Goal: Task Accomplishment & Management: Manage account settings

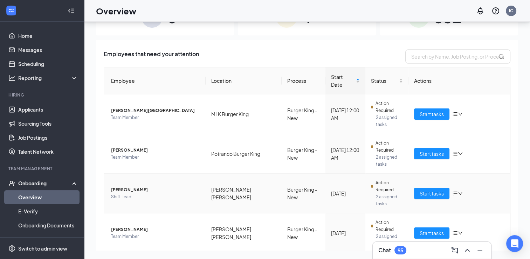
click at [169, 186] on span "[PERSON_NAME]" at bounding box center [155, 189] width 89 height 7
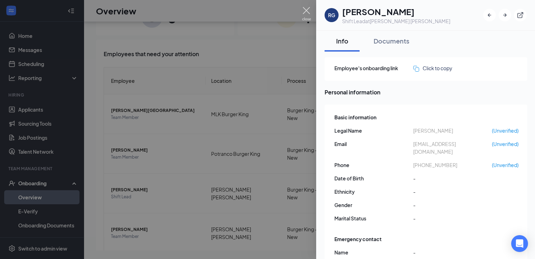
click at [309, 14] on img at bounding box center [306, 14] width 9 height 14
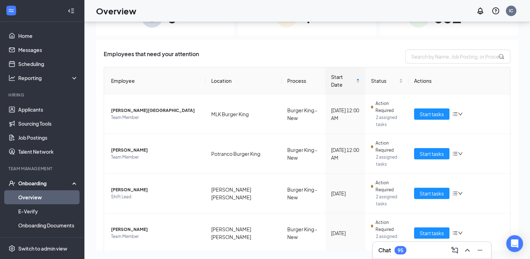
scroll to position [41, 0]
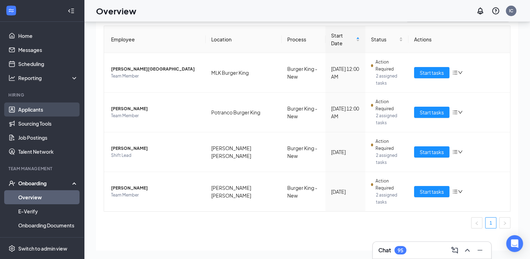
click at [38, 111] on link "Applicants" at bounding box center [48, 109] width 60 height 14
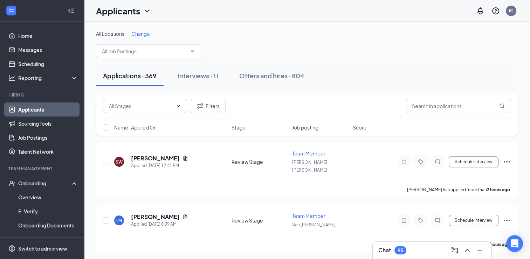
click at [141, 35] on span "Change" at bounding box center [140, 33] width 19 height 6
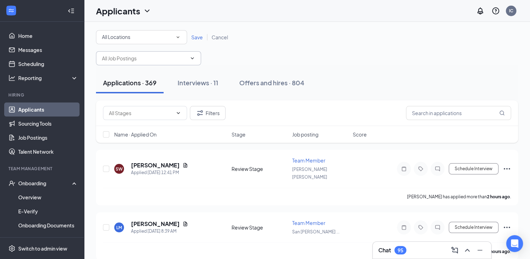
click at [134, 59] on input "text" at bounding box center [144, 58] width 85 height 8
click at [149, 36] on div "All Locations" at bounding box center [141, 37] width 79 height 8
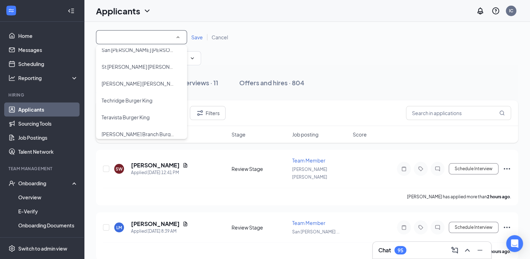
scroll to position [164, 0]
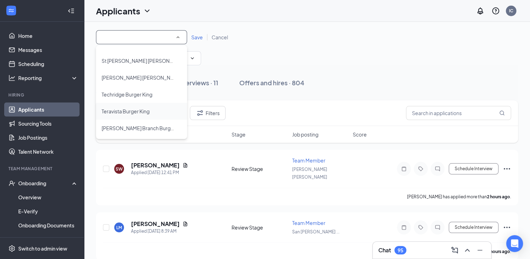
click at [128, 116] on li "Teravista Burger King" at bounding box center [141, 111] width 91 height 17
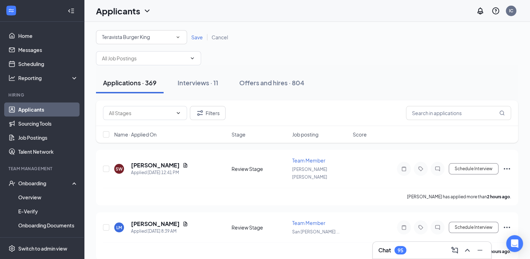
click at [197, 35] on span "Save" at bounding box center [197, 37] width 12 height 6
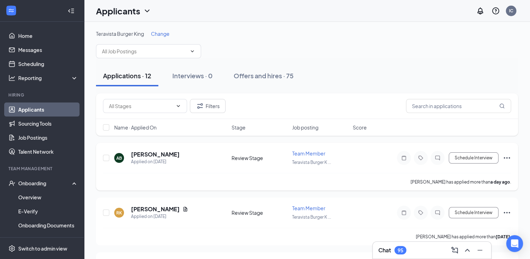
click at [303, 153] on span "Team Member" at bounding box center [308, 153] width 33 height 6
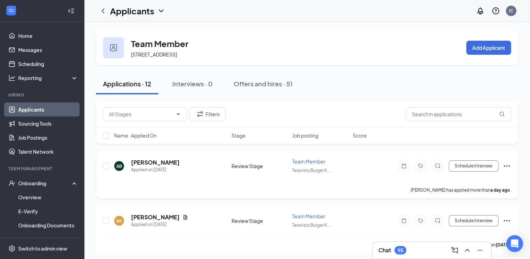
click at [301, 160] on span "Team Member" at bounding box center [308, 161] width 33 height 6
click at [163, 162] on h5 "[PERSON_NAME]" at bounding box center [155, 162] width 49 height 8
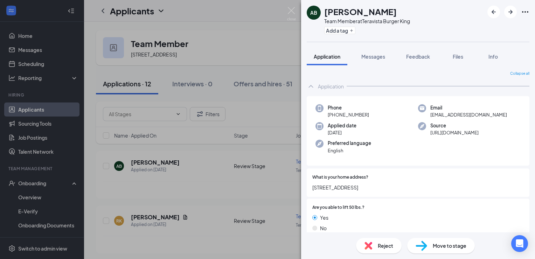
click at [448, 243] on span "Move to stage" at bounding box center [450, 245] width 34 height 8
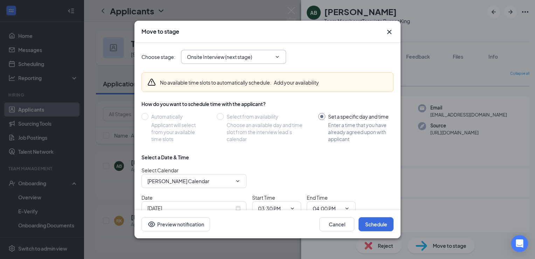
click at [267, 57] on input "Onsite Interview (next stage)" at bounding box center [229, 57] width 85 height 8
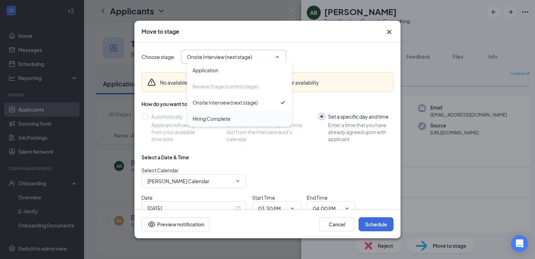
click at [240, 119] on div "Hiring Complete" at bounding box center [240, 119] width 94 height 8
type input "Hiring Complete"
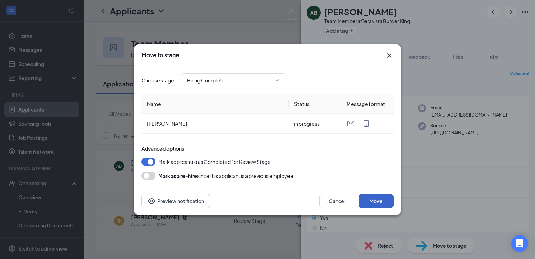
click at [381, 200] on button "Move" at bounding box center [376, 201] width 35 height 14
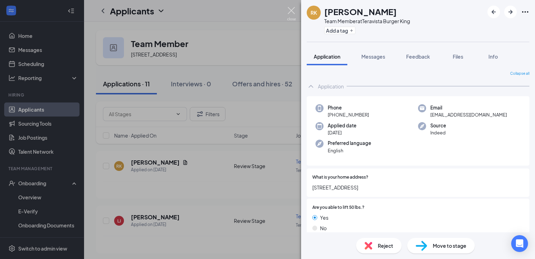
click at [290, 8] on img at bounding box center [291, 14] width 9 height 14
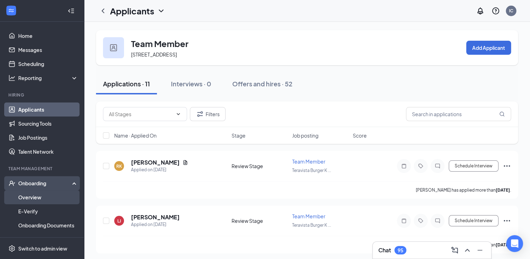
click at [29, 196] on link "Overview" at bounding box center [48, 197] width 60 height 14
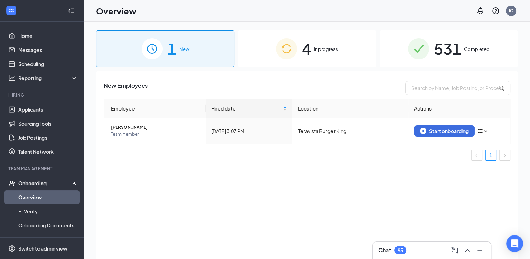
click at [397, 195] on div "New Employees Employee Hired date Location Actions [PERSON_NAME] Team Member [D…" at bounding box center [307, 173] width 422 height 205
click at [41, 186] on div "Onboarding" at bounding box center [45, 182] width 54 height 7
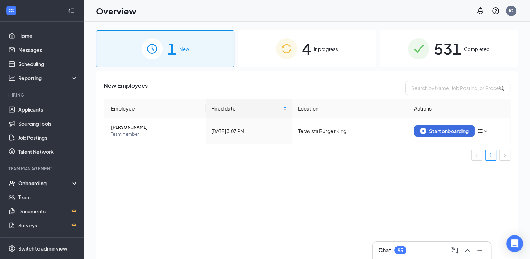
click at [41, 186] on div "Onboarding" at bounding box center [45, 182] width 54 height 7
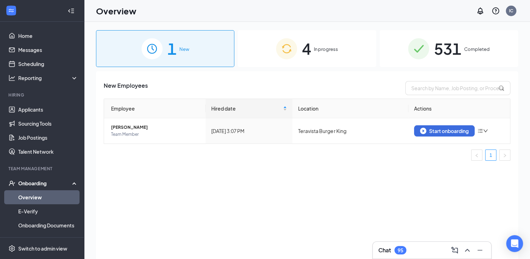
click at [42, 196] on link "Overview" at bounding box center [48, 197] width 60 height 14
click at [436, 134] on button "Start onboarding" at bounding box center [444, 130] width 61 height 11
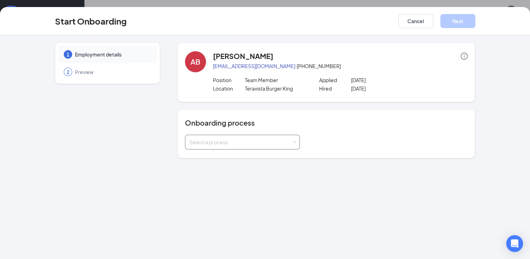
click at [247, 143] on div "Select a process" at bounding box center [241, 141] width 103 height 7
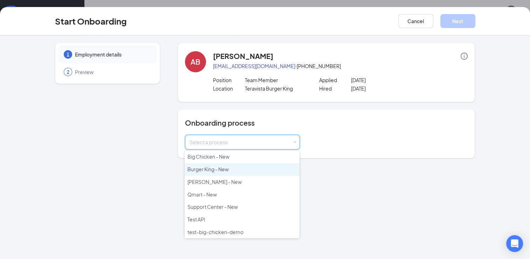
click at [220, 169] on span "Burger King - New" at bounding box center [207, 169] width 41 height 6
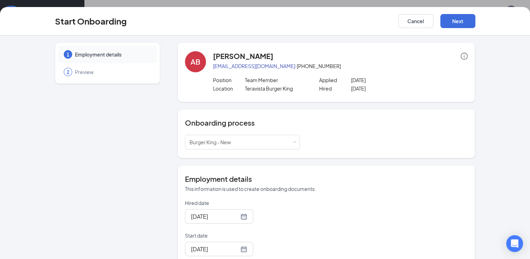
scroll to position [78, 0]
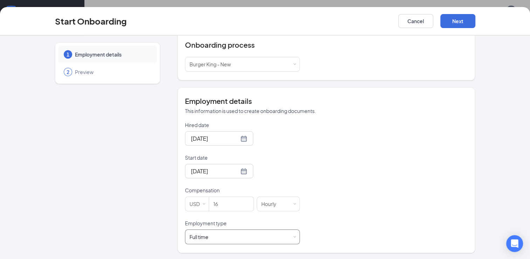
click at [255, 235] on div "Full time Works 30+ hours per week and is reasonably expected to work" at bounding box center [243, 237] width 106 height 14
click at [350, 188] on div "Hired date [DATE] Start date [DATE] Compensation USD 16 [DEMOGRAPHIC_DATA] Empl…" at bounding box center [326, 182] width 283 height 123
click at [416, 20] on button "Cancel" at bounding box center [415, 21] width 35 height 14
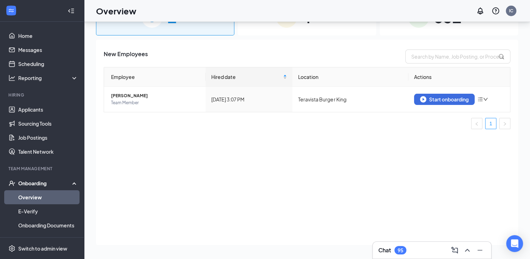
scroll to position [0, 0]
click at [35, 193] on link "Overview" at bounding box center [48, 197] width 60 height 14
click at [41, 185] on div "Onboarding" at bounding box center [45, 182] width 54 height 7
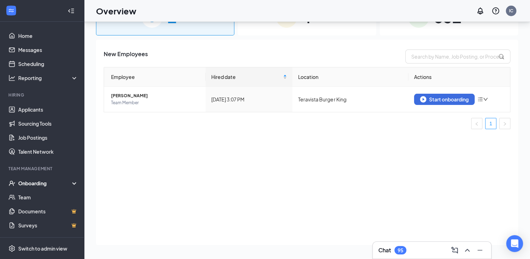
click at [31, 186] on div "Onboarding" at bounding box center [42, 183] width 84 height 14
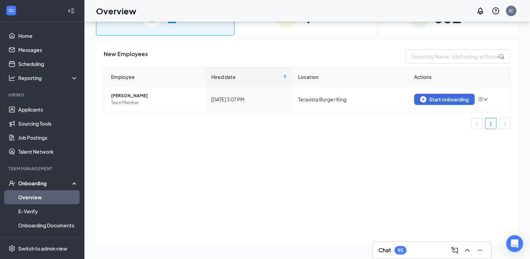
click at [28, 199] on link "Overview" at bounding box center [48, 197] width 60 height 14
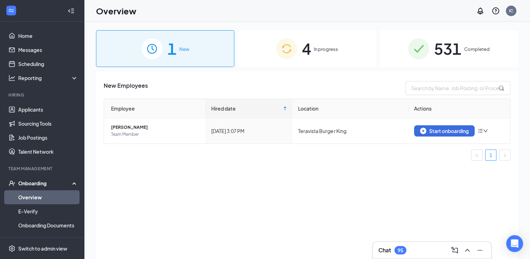
click at [317, 47] on span "In progress" at bounding box center [326, 49] width 24 height 7
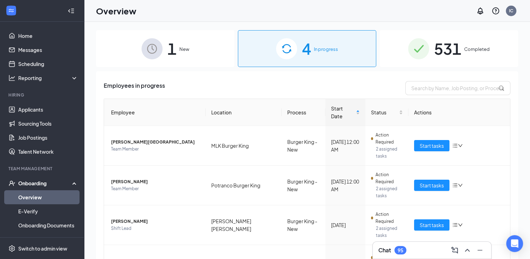
click at [173, 48] on span "1" at bounding box center [171, 48] width 9 height 24
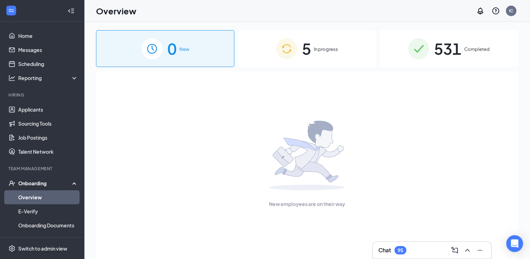
click at [304, 57] on span "5" at bounding box center [306, 48] width 9 height 24
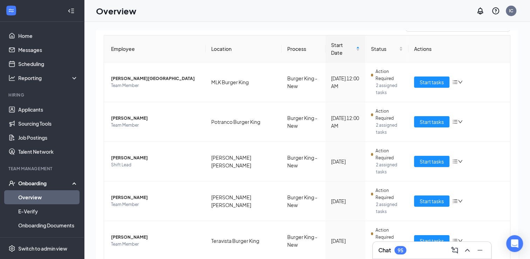
scroll to position [81, 0]
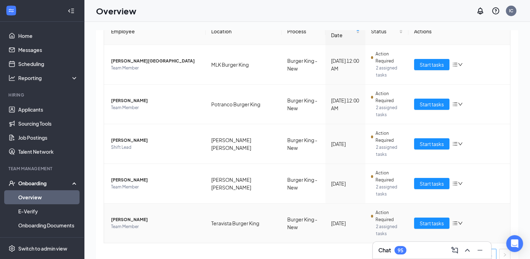
click at [136, 216] on span "[PERSON_NAME]" at bounding box center [155, 219] width 89 height 7
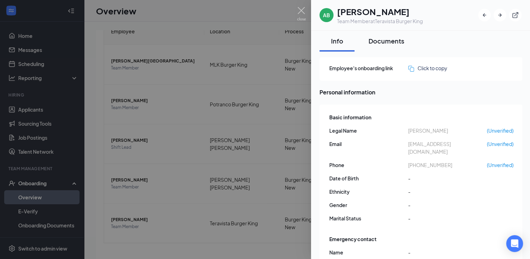
click at [392, 36] on button "Documents" at bounding box center [387, 40] width 50 height 21
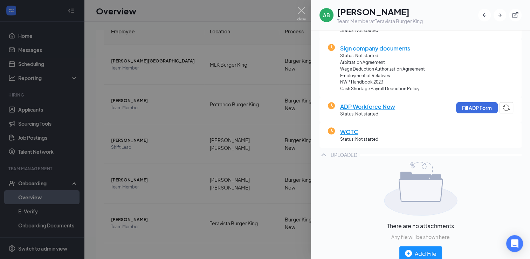
scroll to position [183, 0]
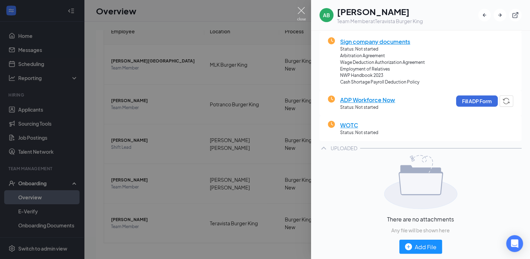
click at [299, 12] on img at bounding box center [301, 14] width 9 height 14
